Goal: Check status: Check status

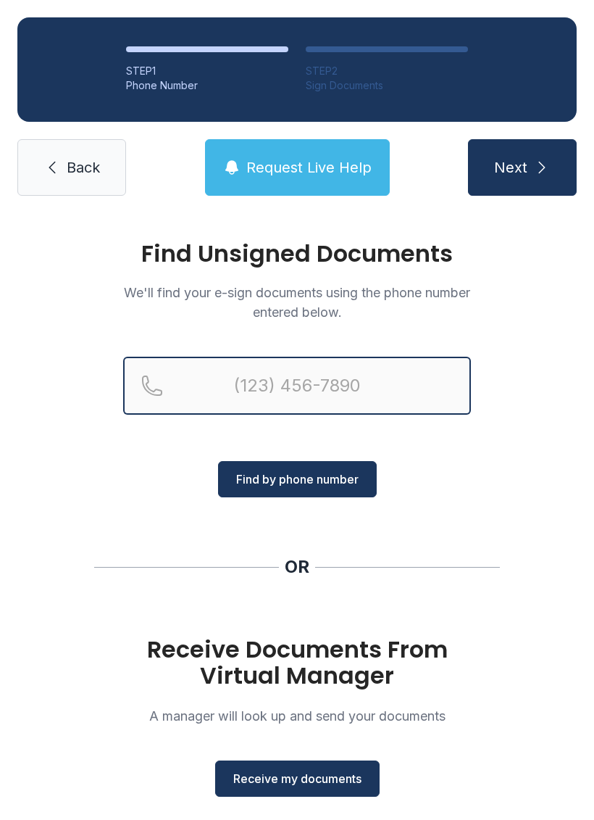
click at [342, 378] on input "Reservation phone number" at bounding box center [297, 386] width 348 height 58
type input "[PHONE_NUMBER]"
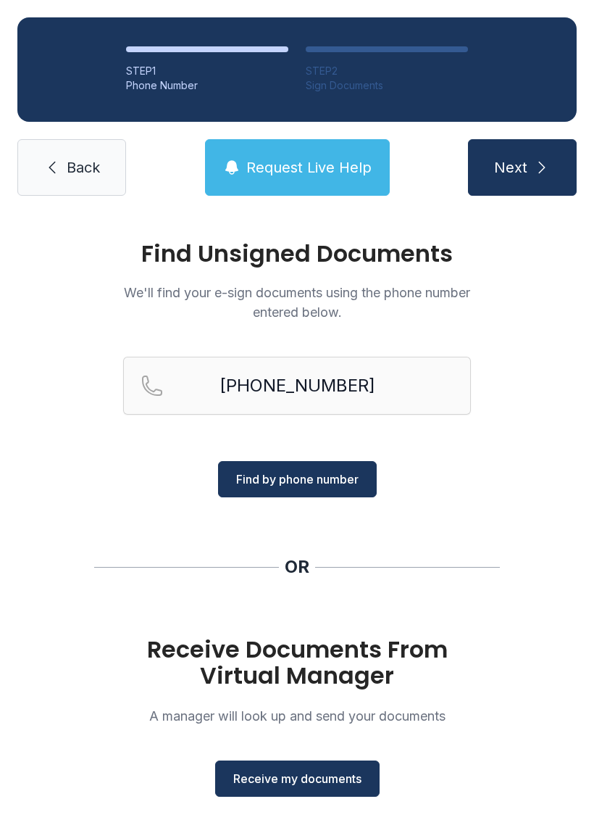
click at [299, 481] on span "Find by phone number" at bounding box center [297, 478] width 123 height 17
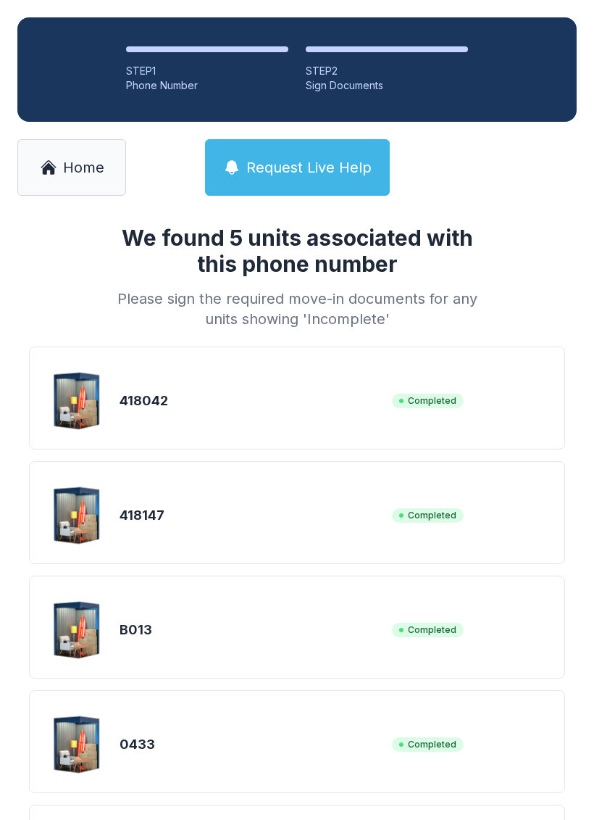
click at [265, 473] on div "418147 Completed" at bounding box center [297, 512] width 536 height 103
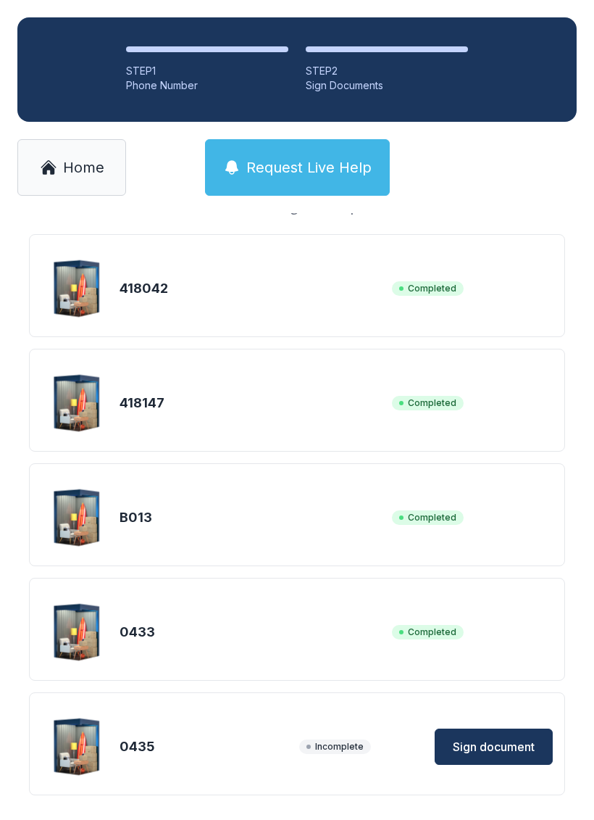
scroll to position [110, 0]
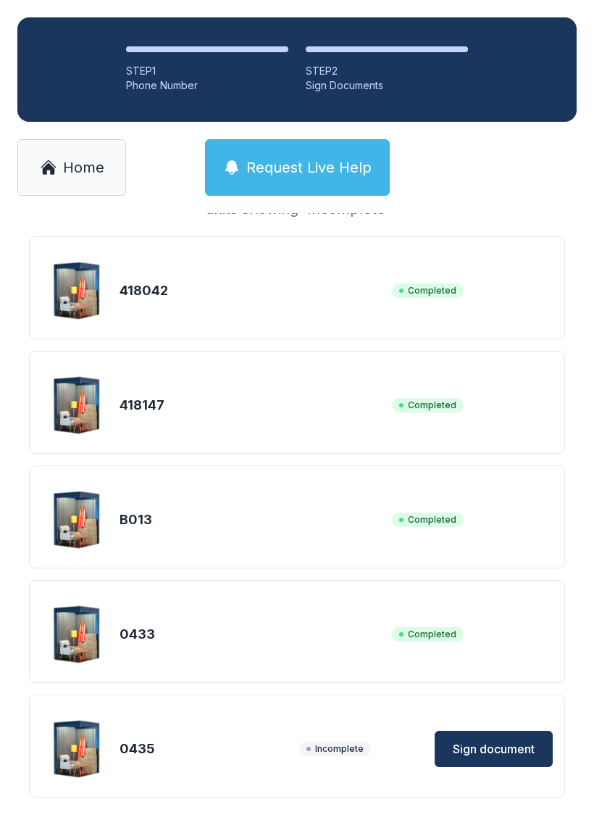
click at [490, 757] on span "Sign document" at bounding box center [494, 748] width 82 height 17
click at [262, 179] on button "Request Live Help" at bounding box center [297, 167] width 185 height 57
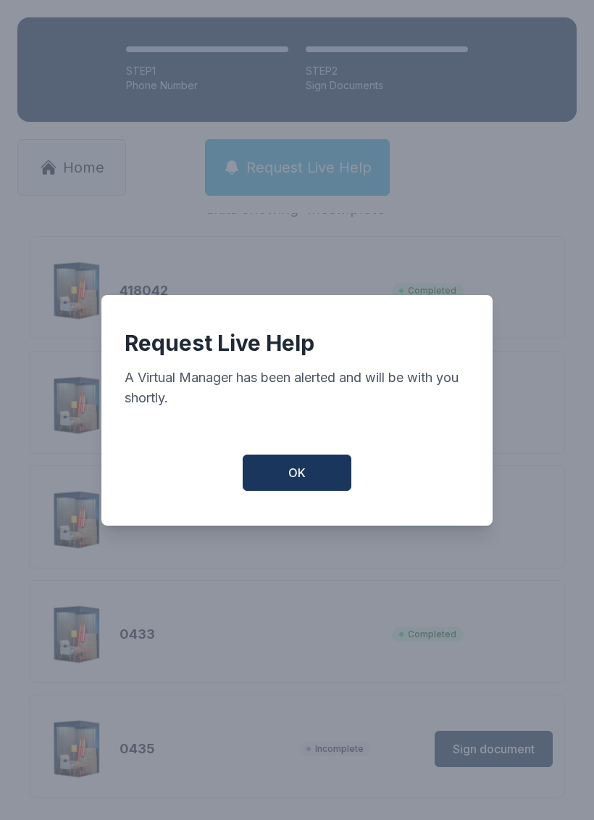
click at [278, 460] on div "Request Live Help A Virtual Manager has been alerted and will be with you short…" at bounding box center [296, 410] width 391 height 231
click at [281, 468] on button "OK" at bounding box center [297, 473] width 109 height 36
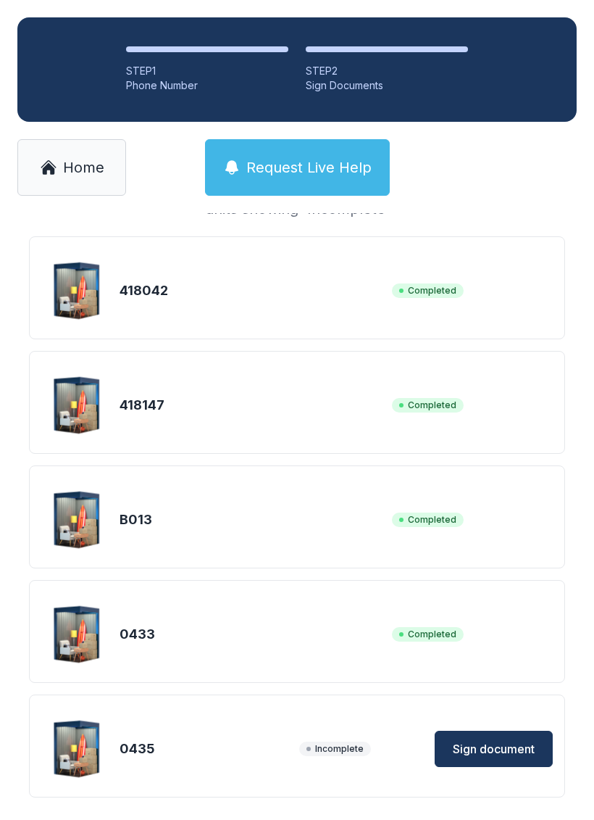
click at [256, 599] on div "0433 Completed" at bounding box center [297, 634] width 512 height 72
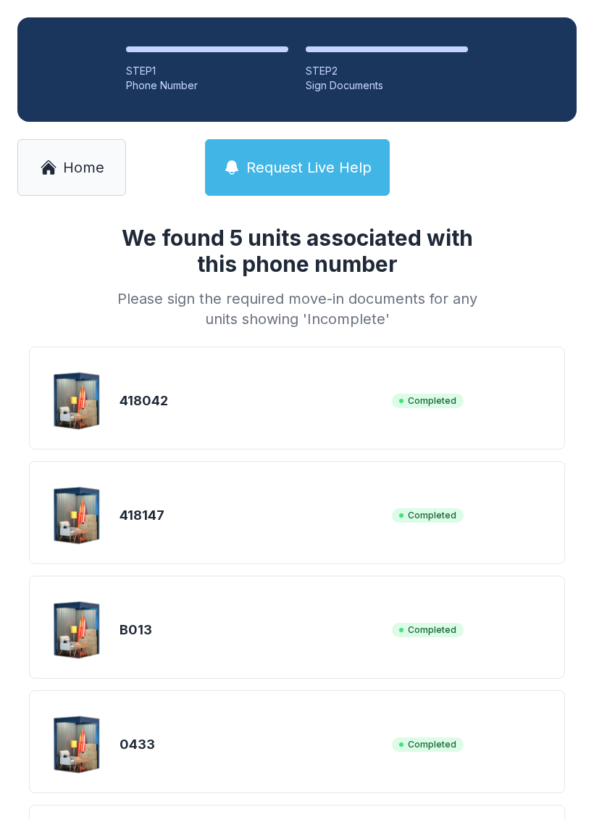
scroll to position [0, 0]
click at [53, 157] on link "Home" at bounding box center [71, 167] width 109 height 57
